Goal: Find specific page/section: Find specific page/section

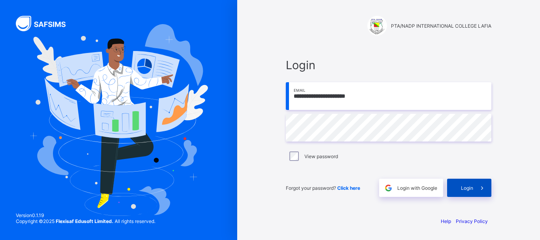
click at [475, 186] on span at bounding box center [482, 188] width 18 height 18
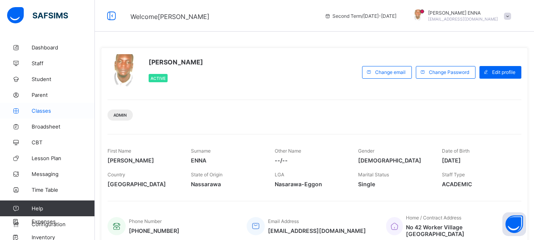
click at [39, 111] on span "Classes" at bounding box center [63, 110] width 63 height 6
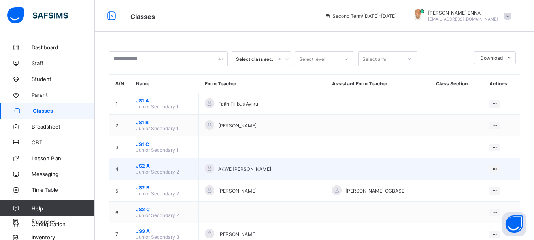
drag, startPoint x: 145, startPoint y: 166, endPoint x: 140, endPoint y: 165, distance: 5.0
click at [140, 165] on span "JS2 A" at bounding box center [164, 166] width 56 height 6
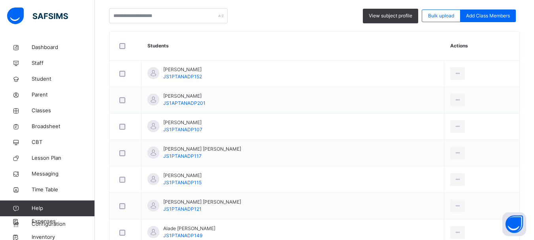
scroll to position [162, 0]
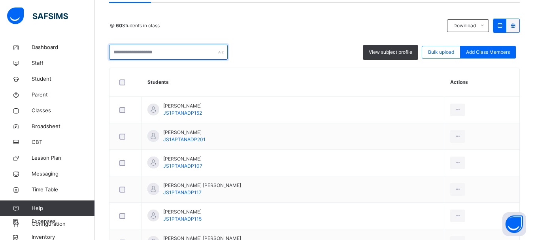
click at [181, 56] on input "text" at bounding box center [168, 52] width 119 height 15
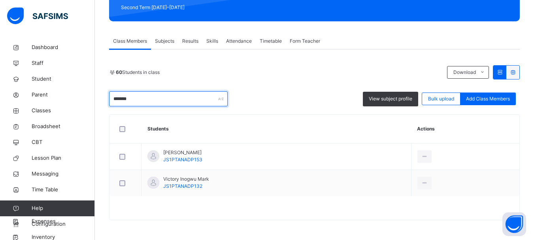
scroll to position [89, 0]
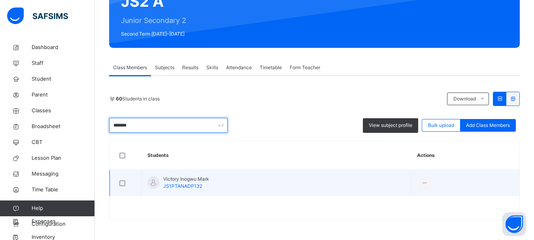
type input "*******"
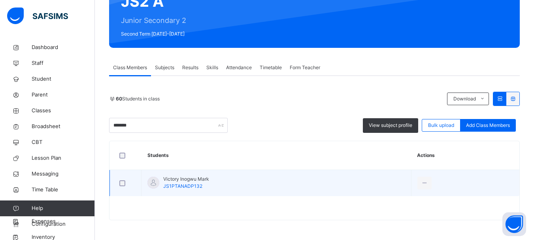
click at [174, 185] on span "JS1PTANADP132" at bounding box center [182, 186] width 39 height 6
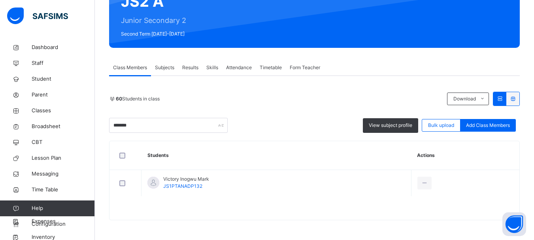
scroll to position [0, 0]
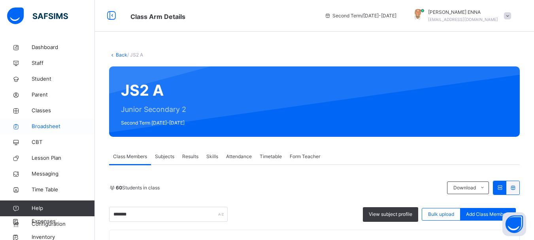
click at [43, 124] on span "Broadsheet" at bounding box center [63, 126] width 63 height 8
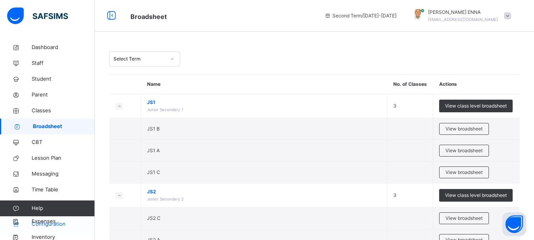
click at [61, 222] on span "Configuration" at bounding box center [63, 224] width 63 height 8
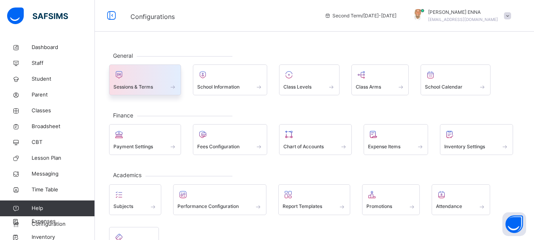
click at [144, 82] on span at bounding box center [144, 82] width 63 height 2
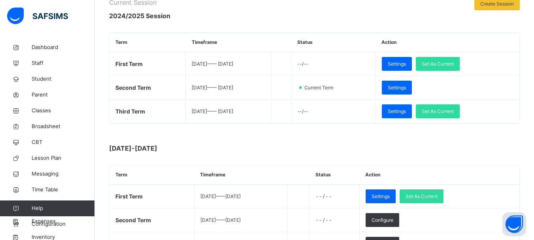
scroll to position [109, 0]
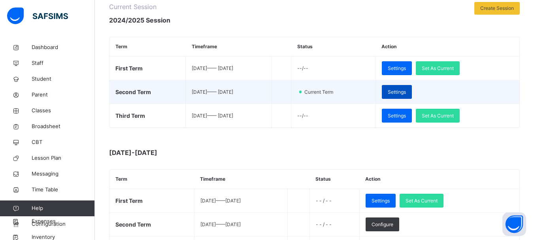
click at [405, 93] on span "Settings" at bounding box center [397, 91] width 18 height 7
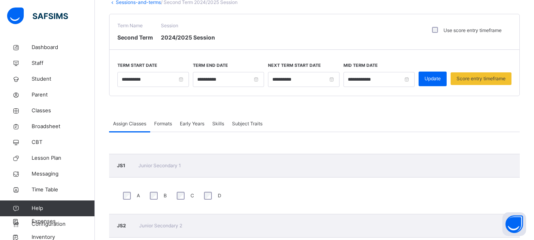
scroll to position [36, 0]
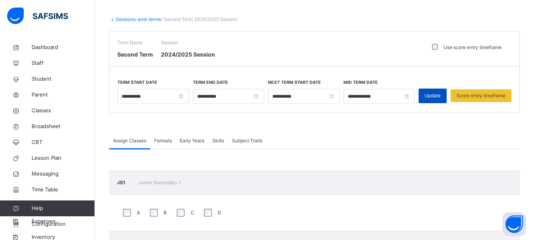
click at [441, 93] on span "Update" at bounding box center [432, 95] width 16 height 7
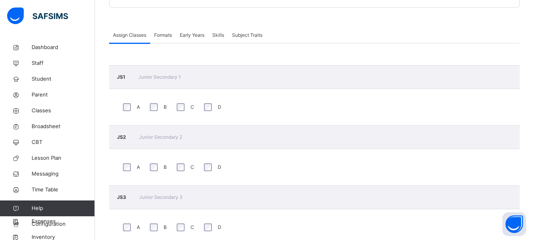
scroll to position [0, 0]
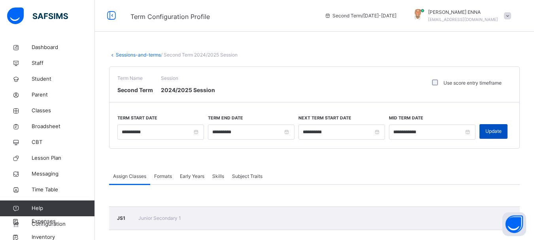
click at [505, 126] on div "Update" at bounding box center [493, 131] width 28 height 15
click at [48, 126] on span "Broadsheet" at bounding box center [63, 126] width 63 height 8
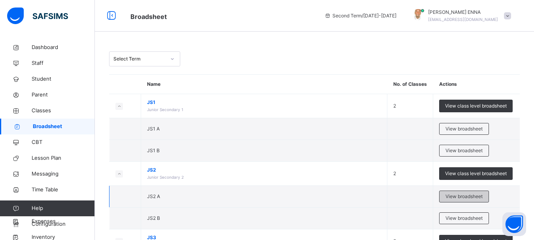
click at [471, 194] on span "View broadsheet" at bounding box center [463, 196] width 37 height 7
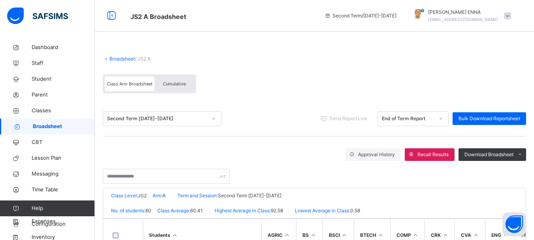
click at [183, 90] on div "Cumulative" at bounding box center [174, 83] width 40 height 15
